Goal: Information Seeking & Learning: Learn about a topic

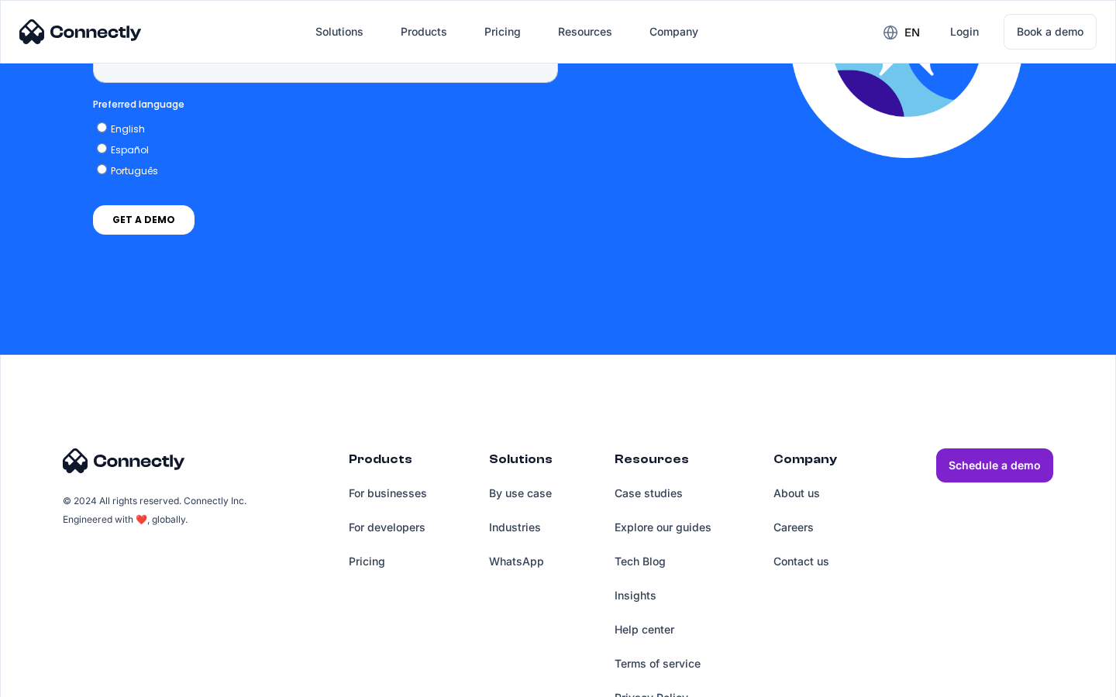
scroll to position [4520, 0]
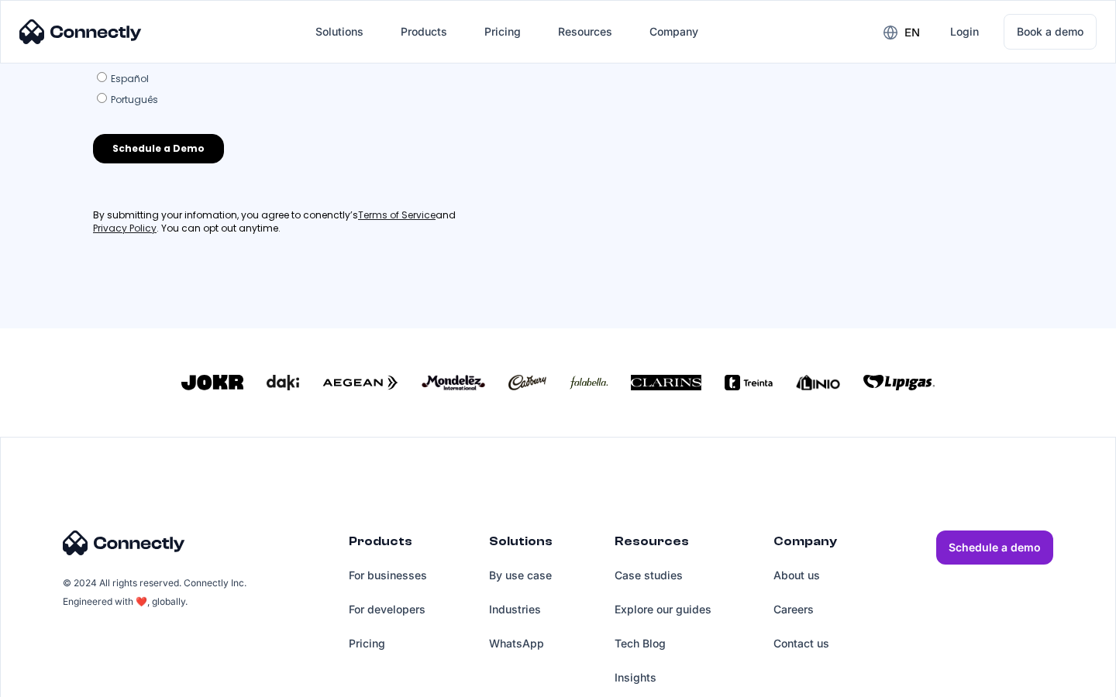
scroll to position [680, 0]
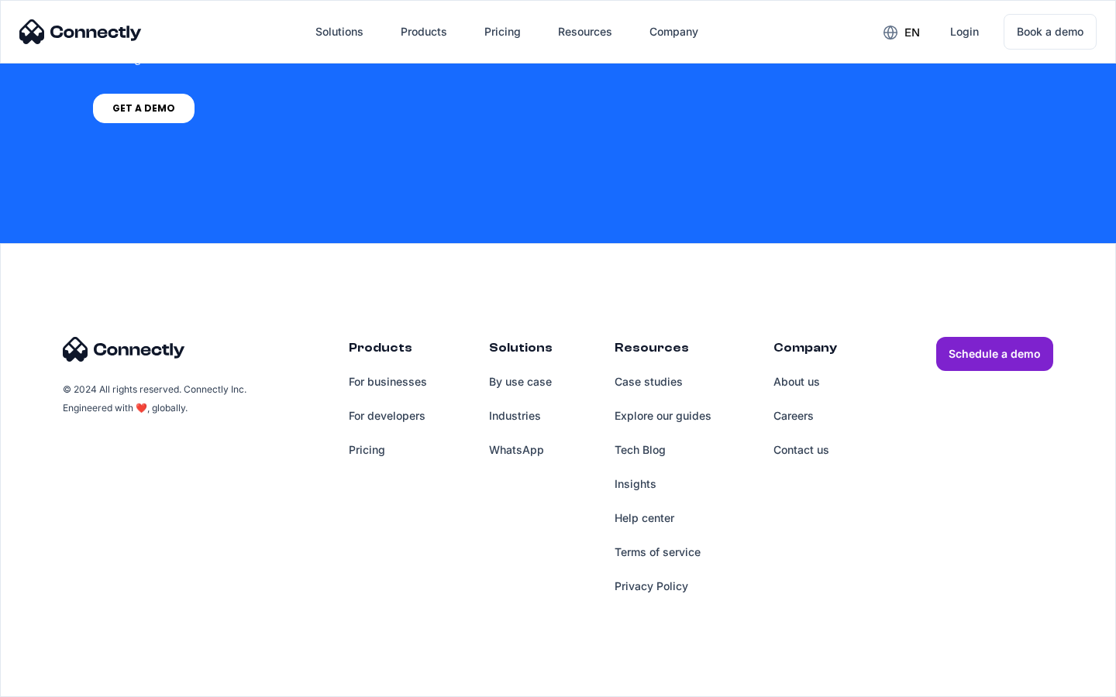
scroll to position [1175, 0]
